Goal: Obtain resource: Download file/media

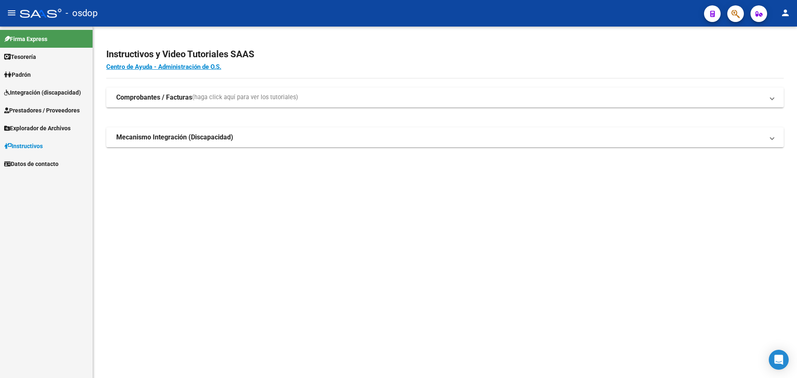
click at [55, 109] on span "Prestadores / Proveedores" at bounding box center [42, 110] width 76 height 9
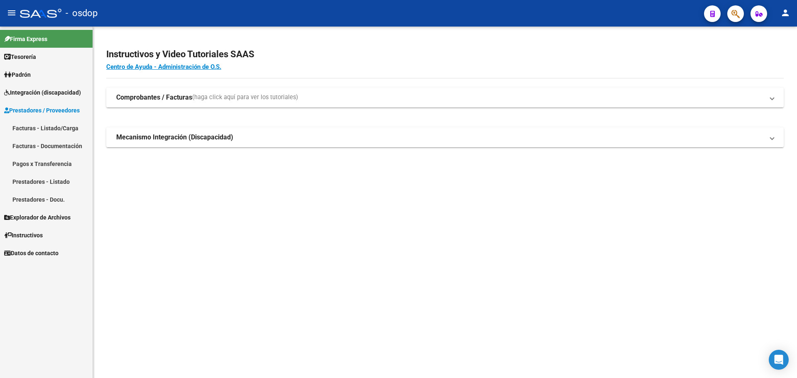
click at [50, 131] on link "Facturas - Listado/Carga" at bounding box center [46, 128] width 93 height 18
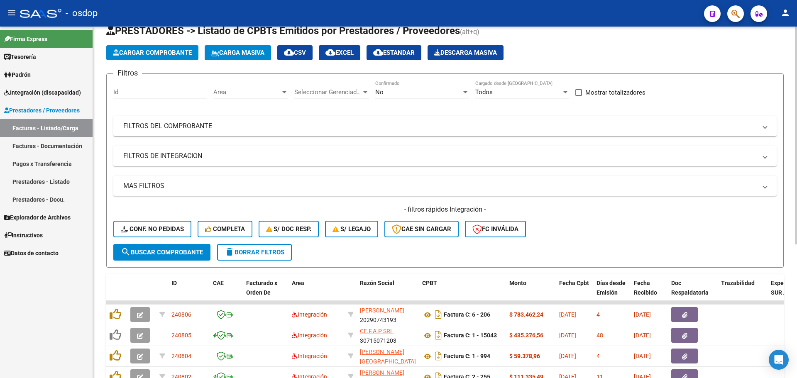
scroll to position [208, 0]
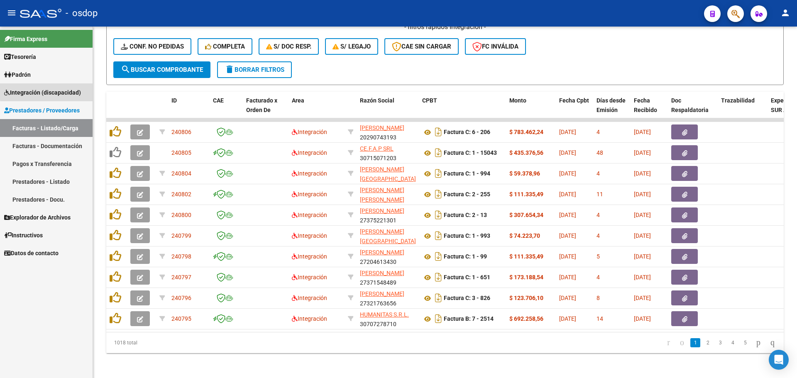
click at [69, 90] on span "Integración (discapacidad)" at bounding box center [42, 92] width 77 height 9
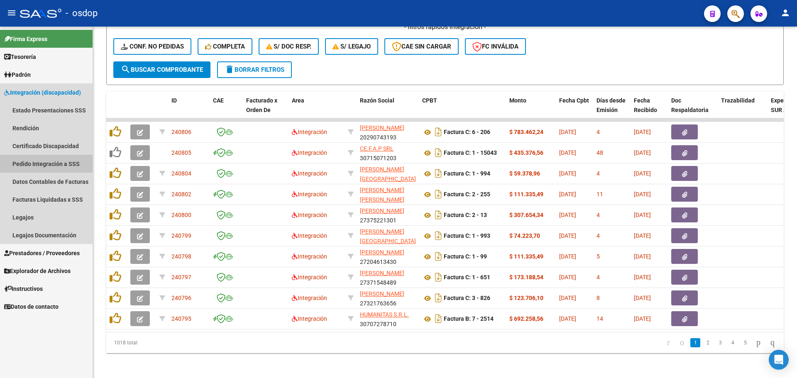
click at [55, 160] on link "Pedido Integración a SSS" at bounding box center [46, 164] width 93 height 18
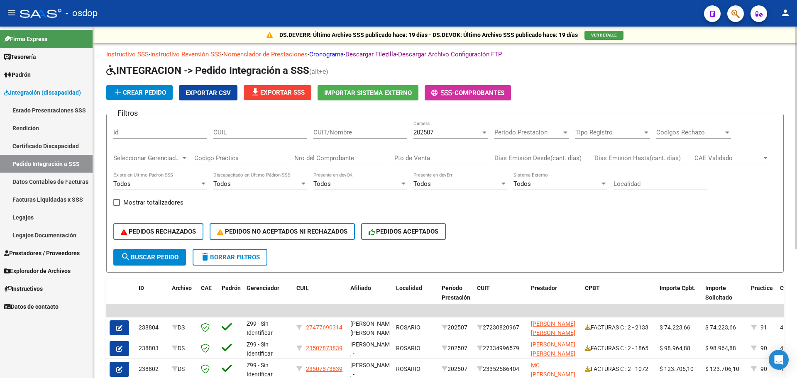
click at [215, 89] on span "Exportar CSV" at bounding box center [208, 92] width 45 height 7
drag, startPoint x: 753, startPoint y: 71, endPoint x: 756, endPoint y: 62, distance: 8.8
click at [753, 71] on h1 "INTEGRACION -> Pedido Integración a SSS (alt+e)" at bounding box center [445, 71] width 678 height 15
